Goal: Find specific page/section: Find specific page/section

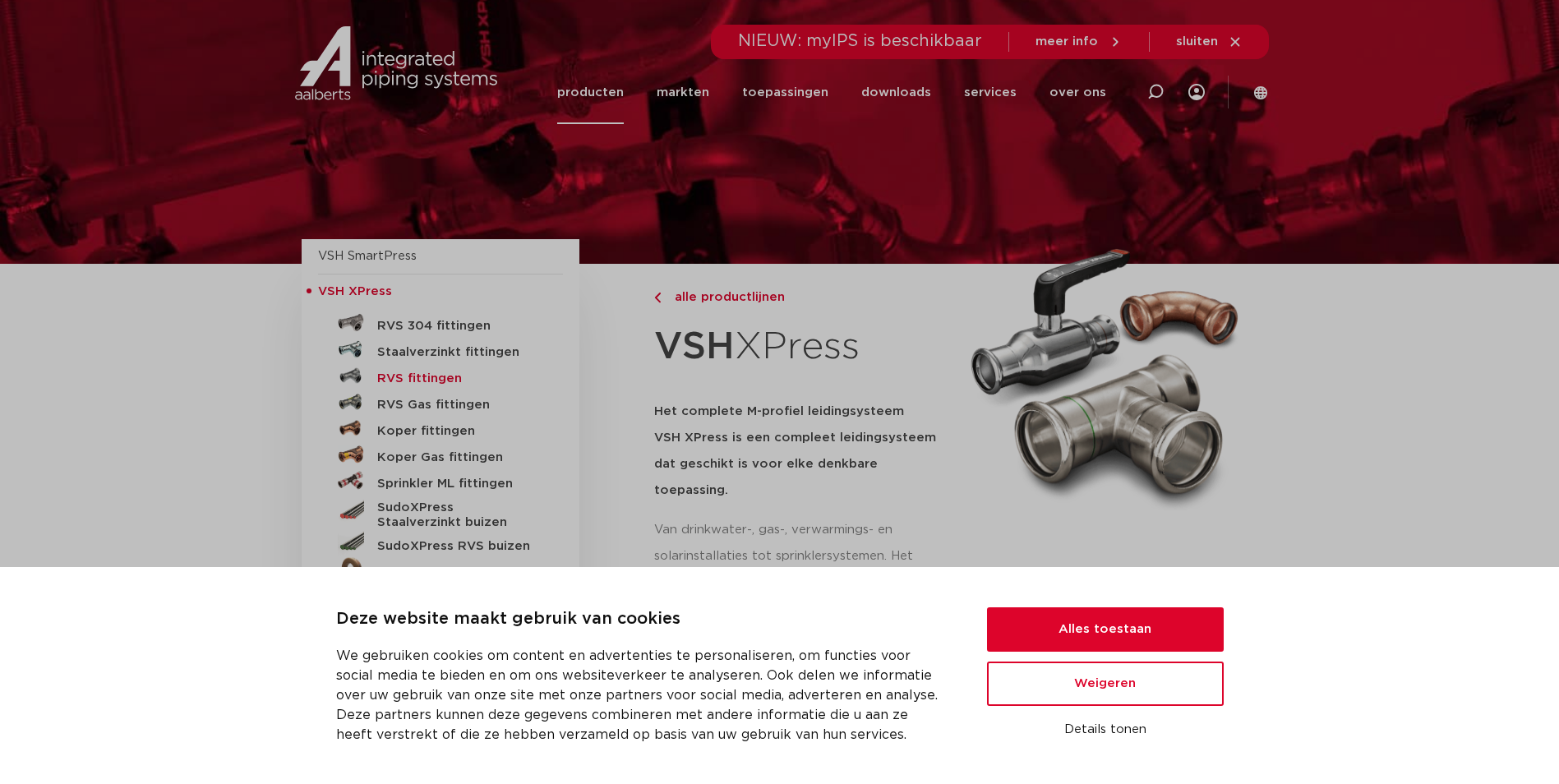
click at [419, 374] on h5 "RVS fittingen" at bounding box center [458, 379] width 163 height 15
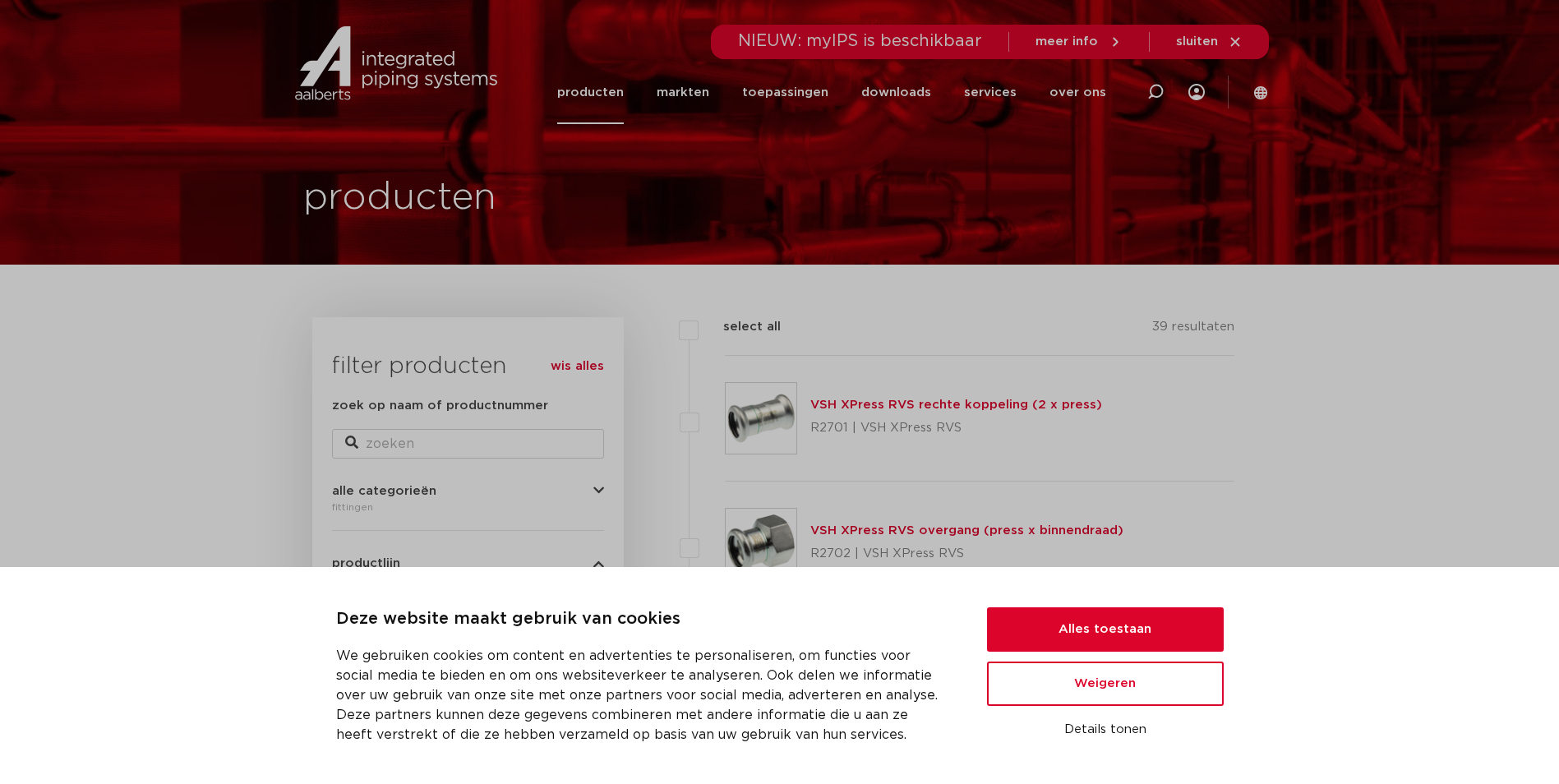
click at [1261, 92] on icon at bounding box center [1261, 92] width 13 height 13
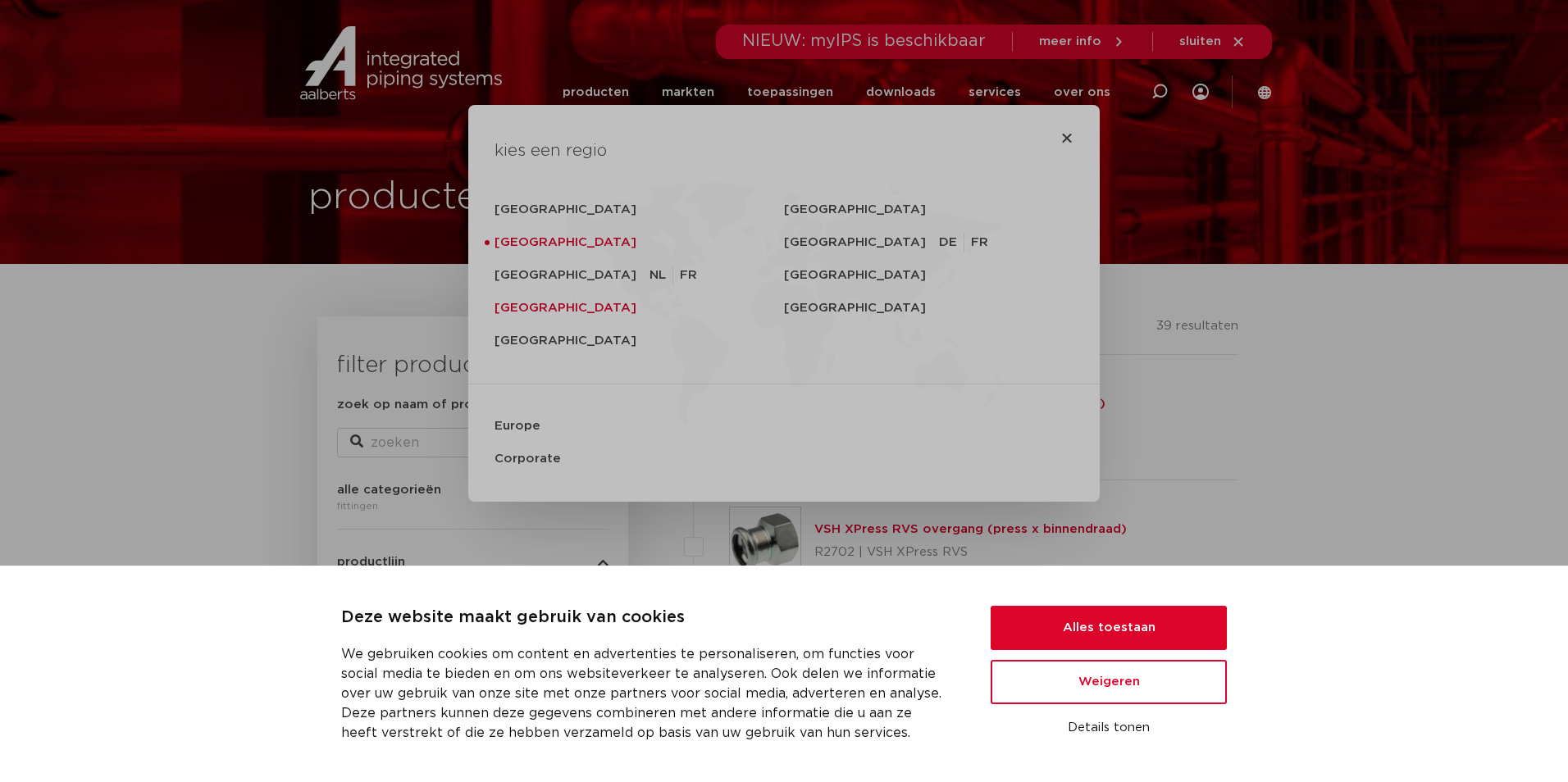
click at [524, 309] on link "[GEOGRAPHIC_DATA]" at bounding box center [639, 308] width 290 height 33
